Goal: Go to known website: Access a specific website the user already knows

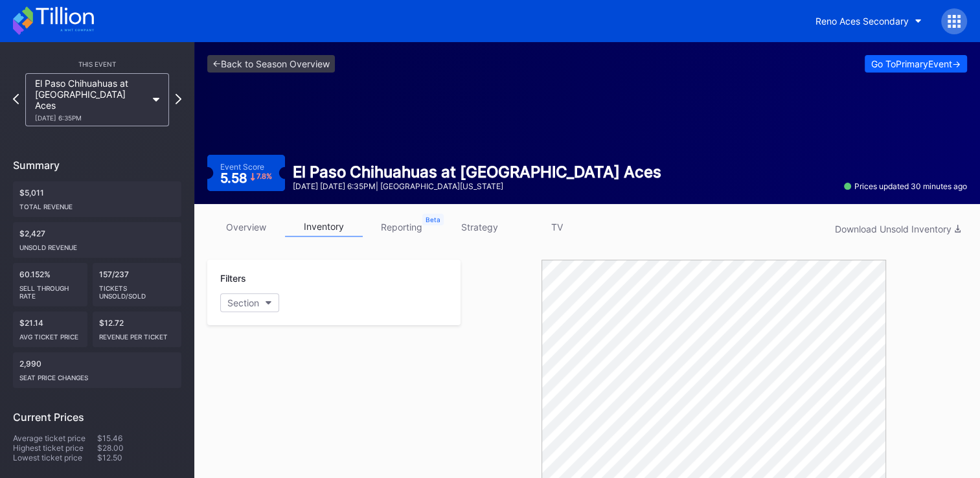
scroll to position [126, 0]
click at [12, 96] on div "This Event El Paso Chihuahuas at [GEOGRAPHIC_DATA] Aces [DATE] 6:35PM Summary $…" at bounding box center [97, 383] width 194 height 682
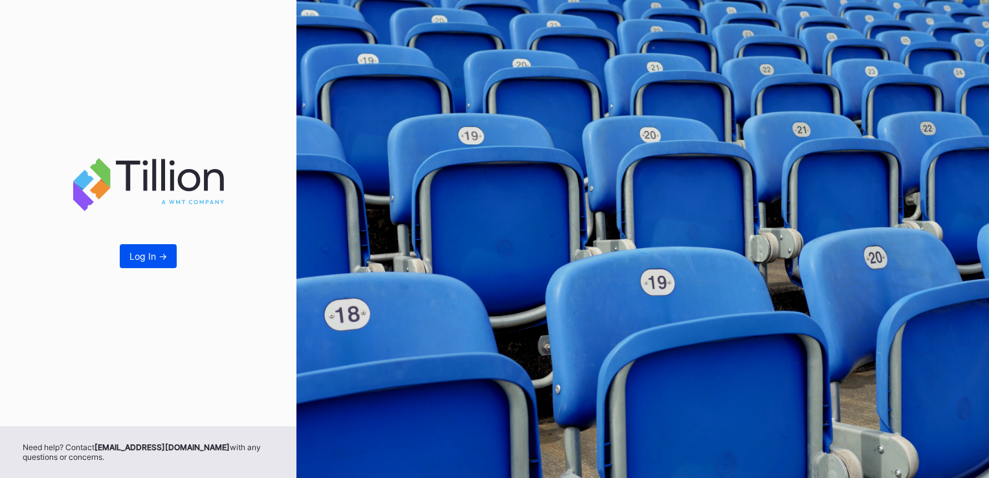
click at [140, 255] on div "Log In ->" at bounding box center [148, 256] width 38 height 11
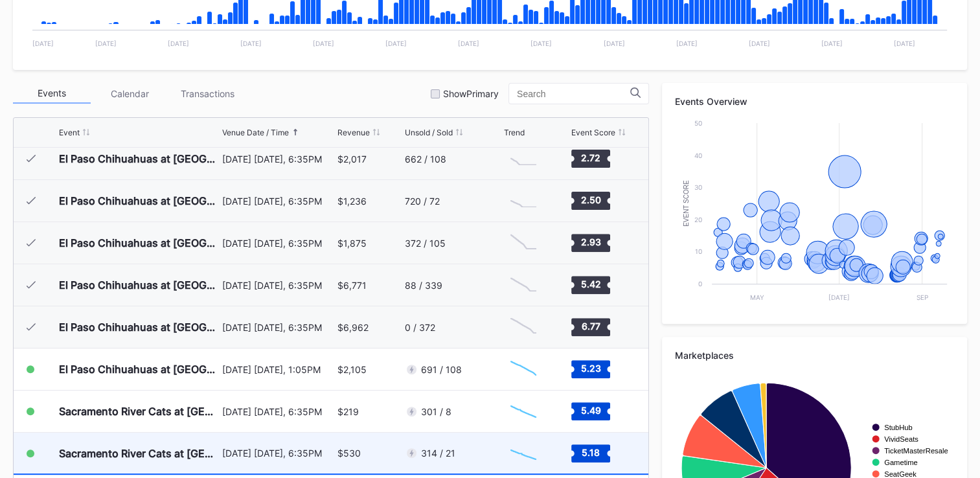
scroll to position [2451, 0]
